Goal: Information Seeking & Learning: Learn about a topic

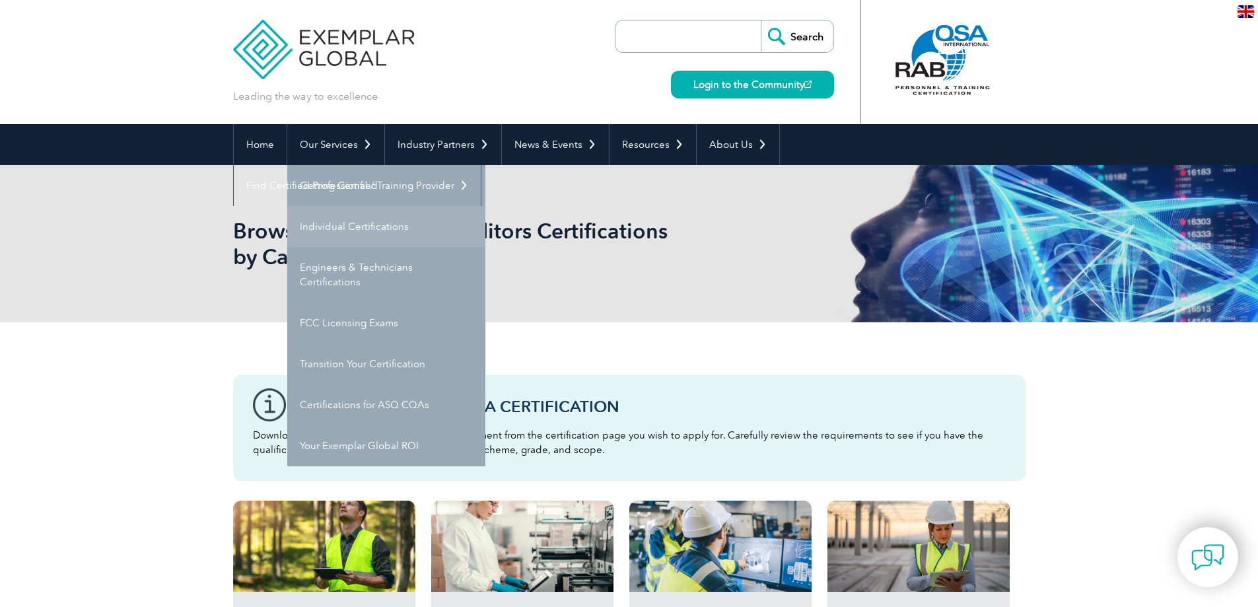
click at [353, 238] on link "Individual Certifications" at bounding box center [386, 226] width 198 height 41
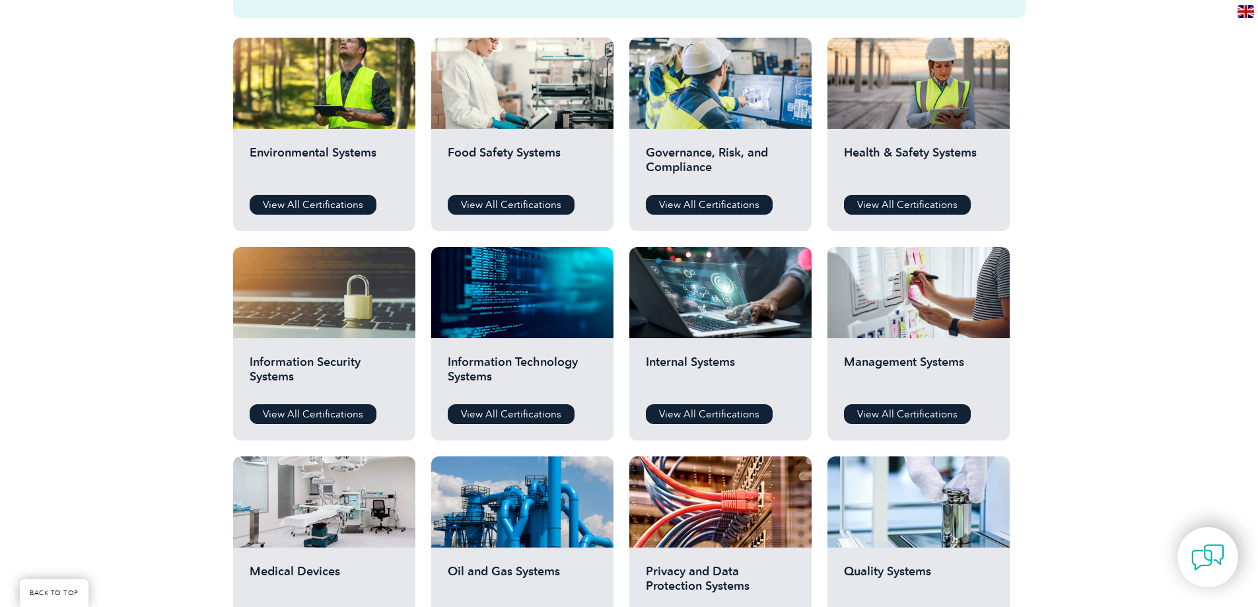
scroll to position [462, 0]
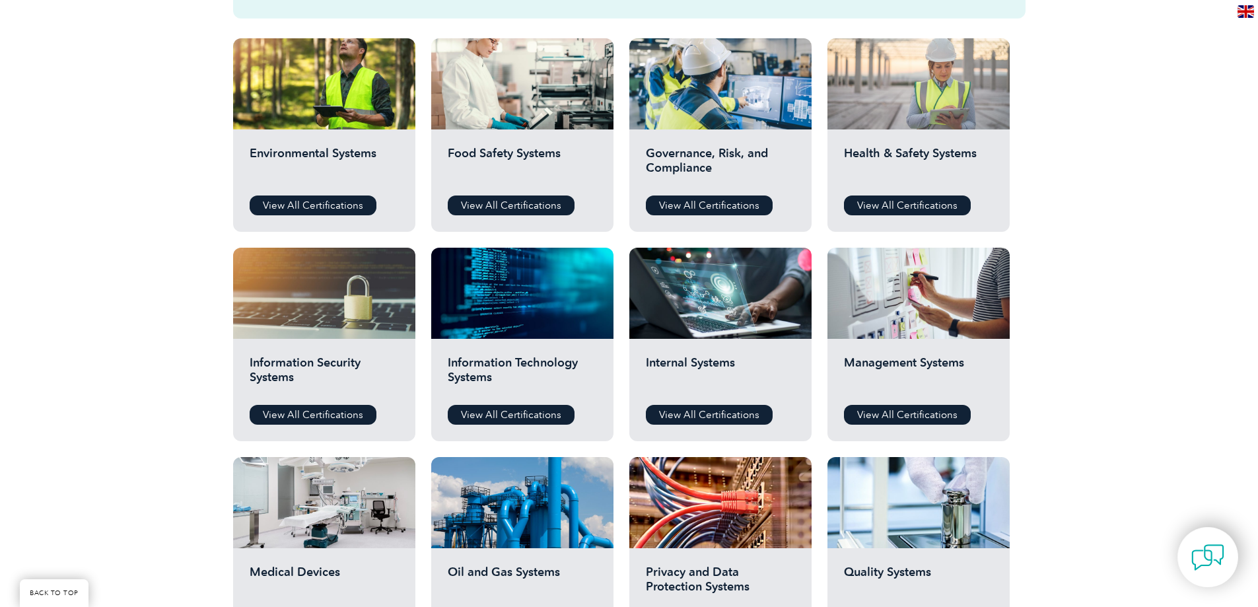
click at [861, 106] on div at bounding box center [918, 83] width 182 height 91
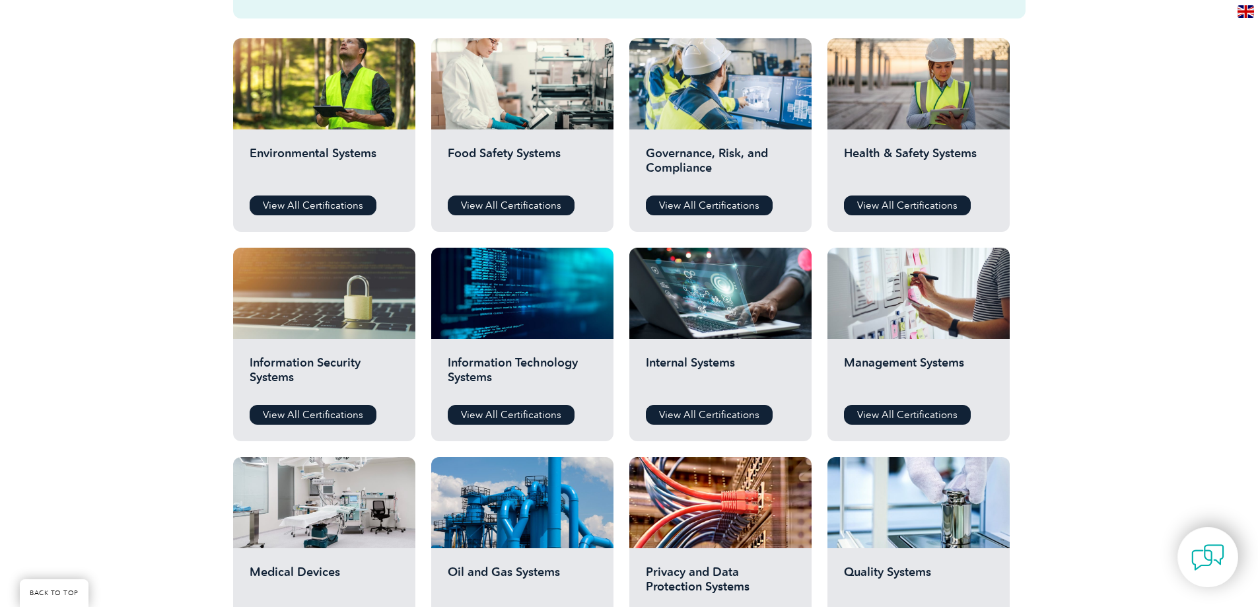
click at [532, 161] on h2 "Food Safety Systems" at bounding box center [522, 166] width 149 height 40
click at [524, 203] on link "View All Certifications" at bounding box center [511, 205] width 127 height 20
click at [911, 206] on link "View All Certifications" at bounding box center [907, 205] width 127 height 20
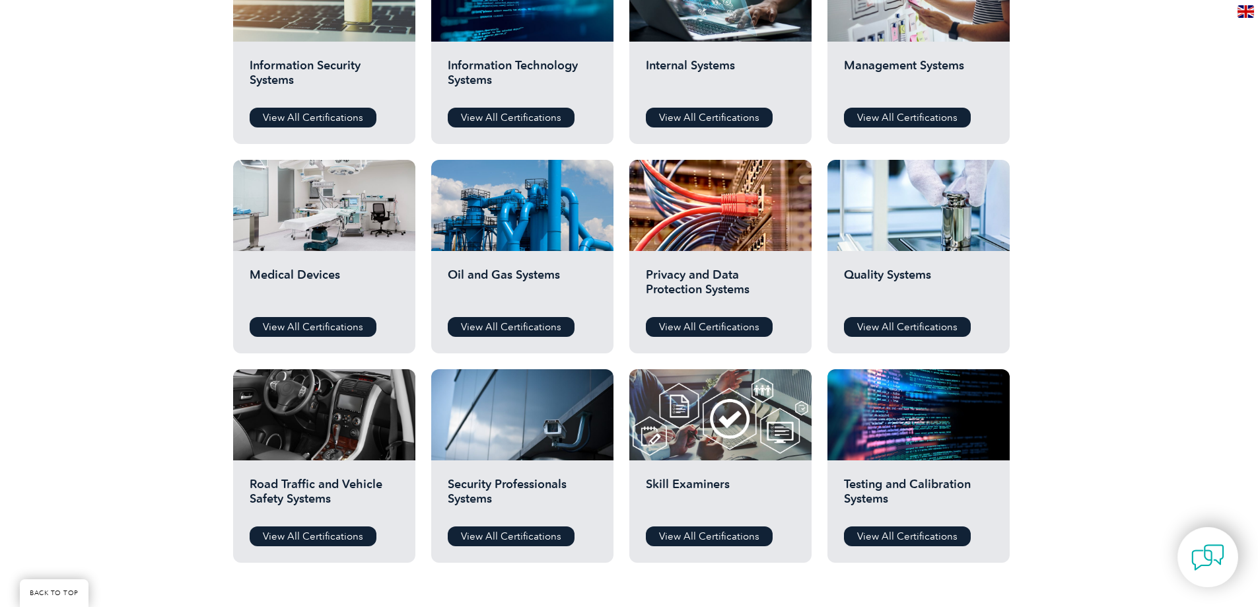
scroll to position [792, 0]
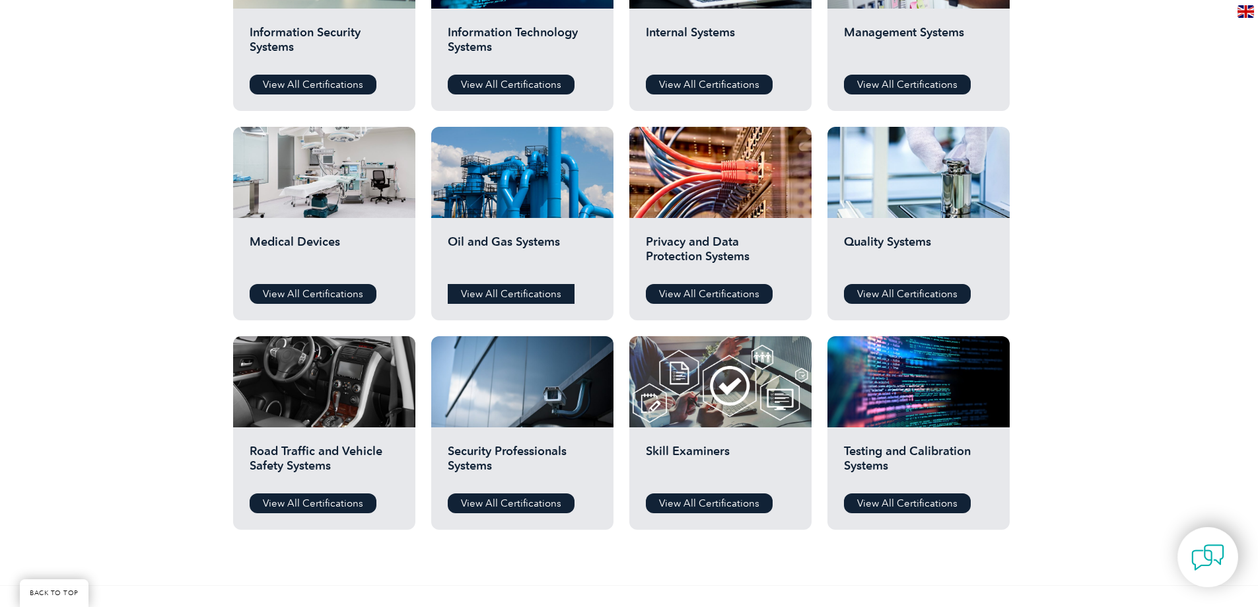
click at [530, 299] on link "View All Certifications" at bounding box center [511, 294] width 127 height 20
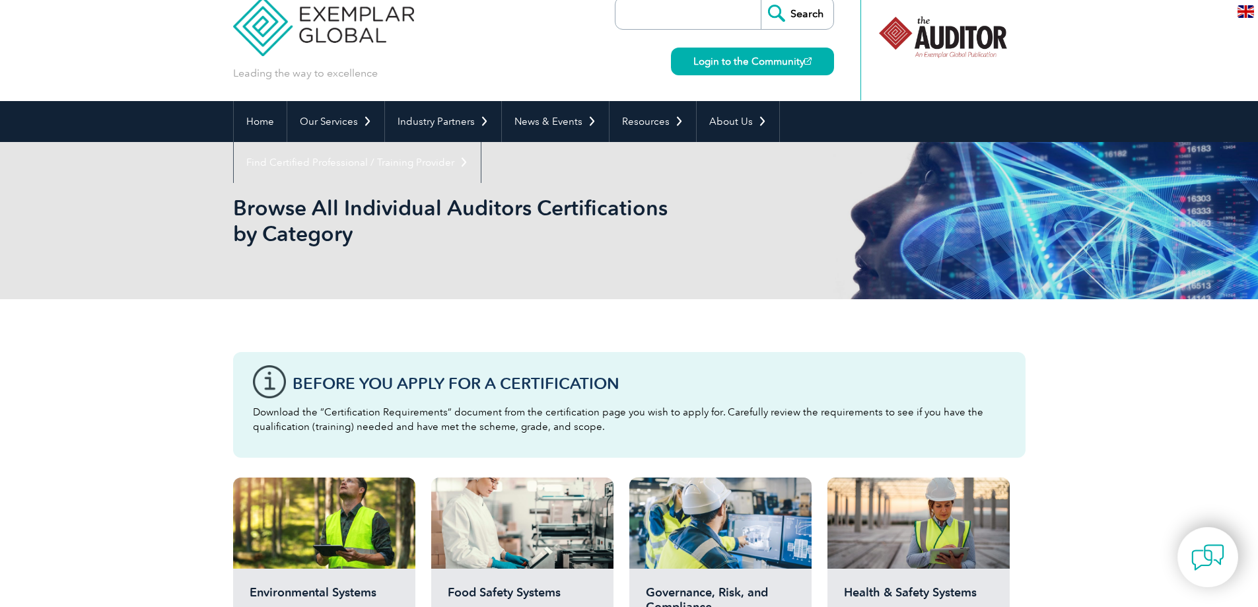
scroll to position [0, 0]
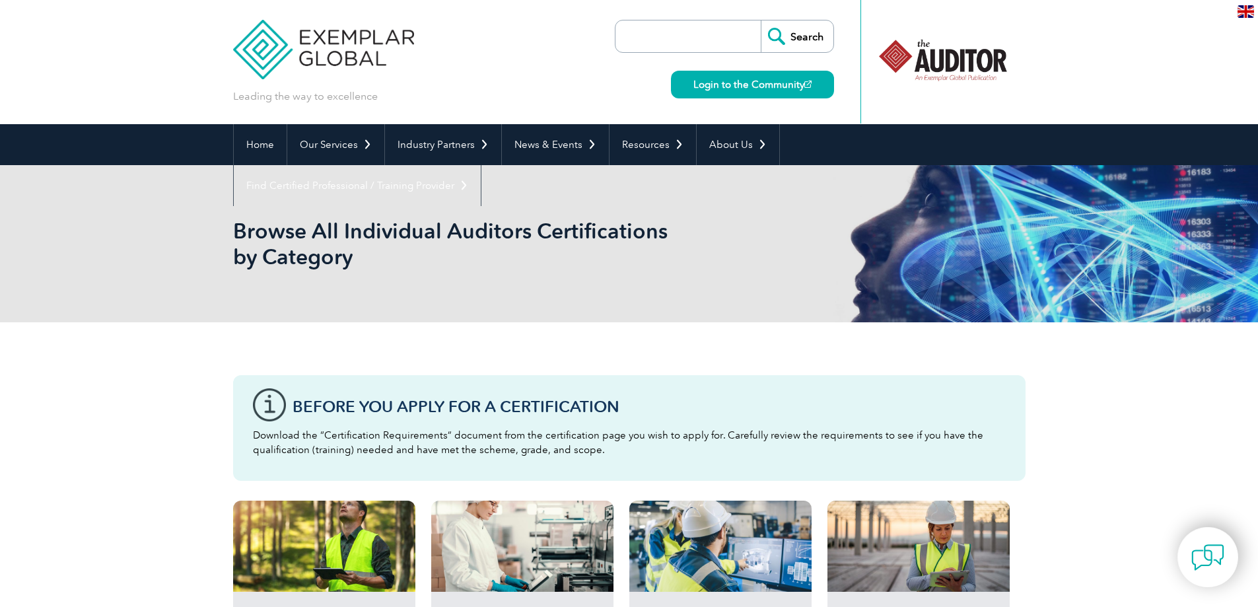
click at [653, 26] on input "search" at bounding box center [691, 36] width 139 height 32
type input "train the trainer"
click at [761, 20] on input "Search" at bounding box center [797, 36] width 73 height 32
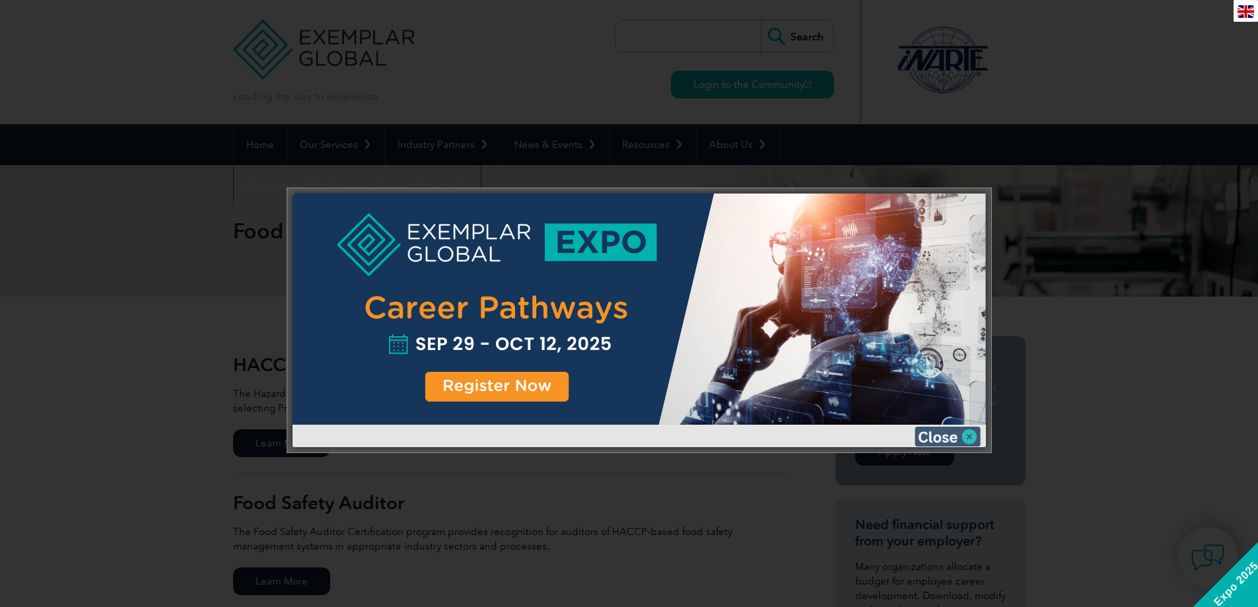
click at [957, 434] on img at bounding box center [947, 437] width 66 height 20
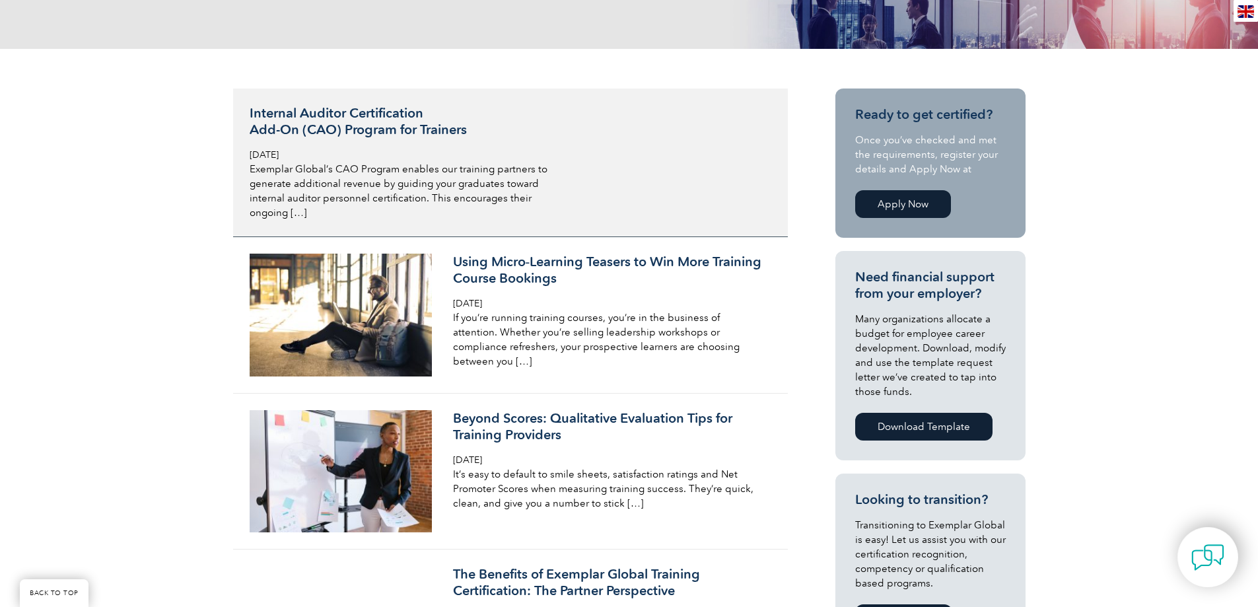
scroll to position [396, 0]
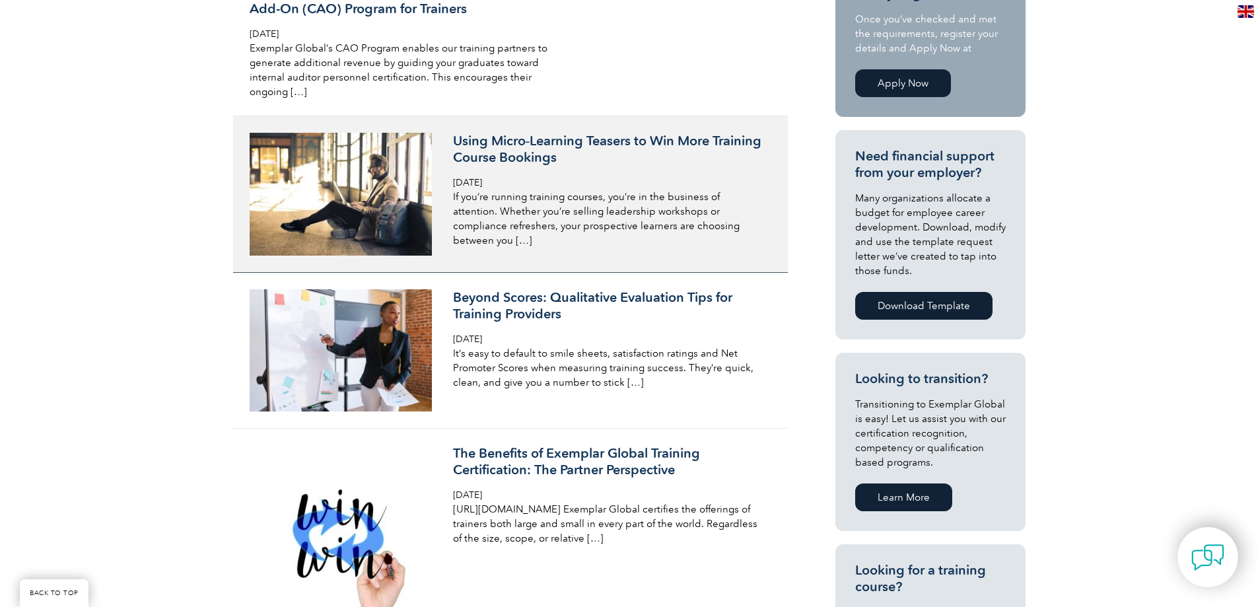
click at [544, 146] on h3 "Using Micro‑Learning Teasers to Win More Training Course Bookings" at bounding box center [609, 149] width 313 height 33
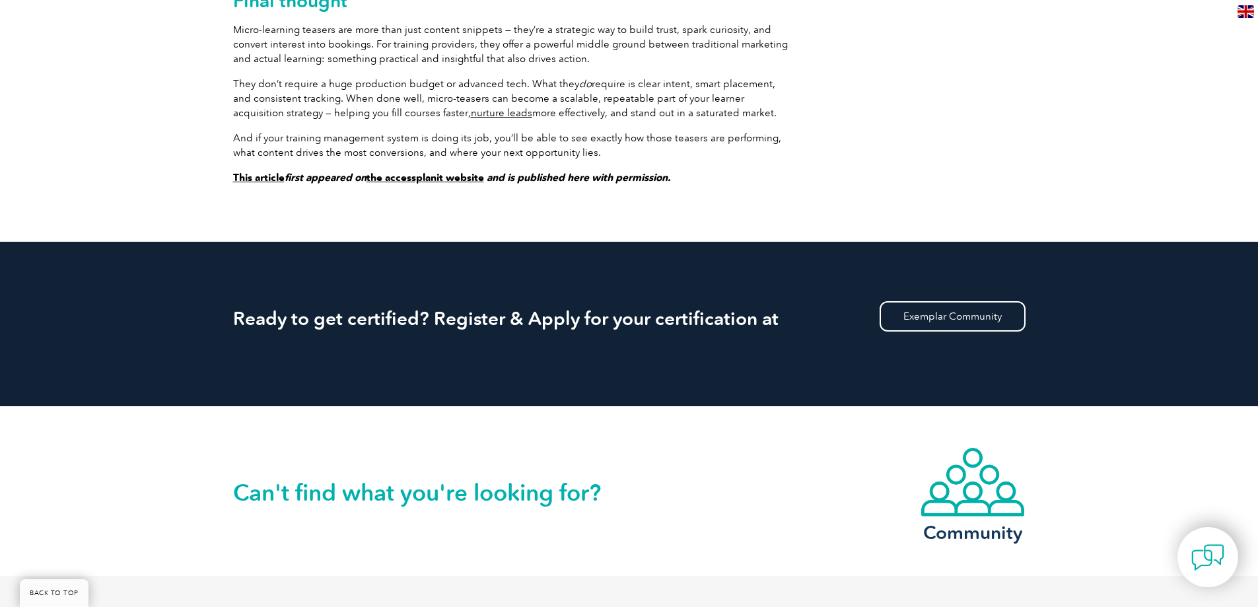
scroll to position [4040, 0]
